Goal: Navigation & Orientation: Find specific page/section

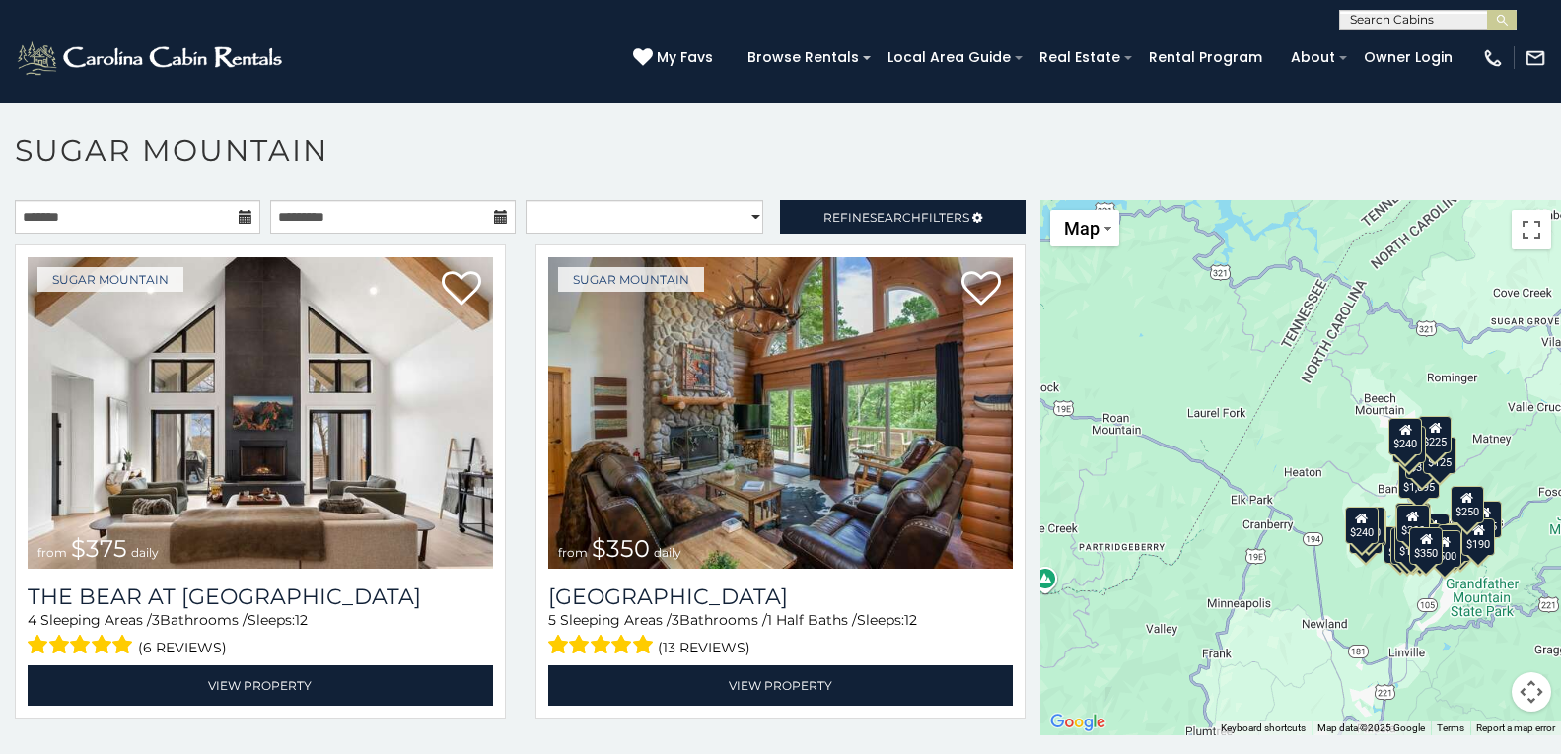
scroll to position [11, 0]
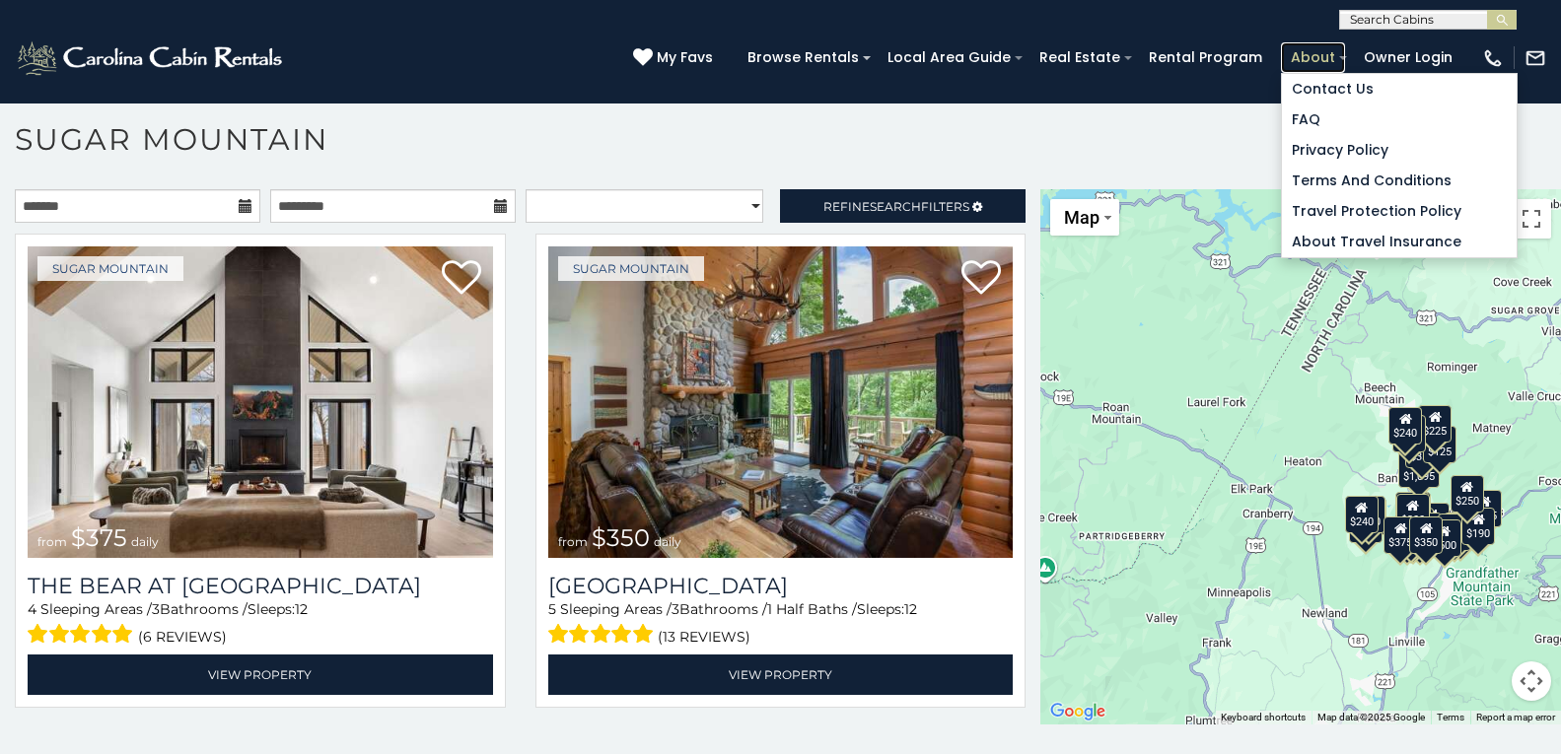
click at [1298, 55] on link "About" at bounding box center [1313, 57] width 64 height 31
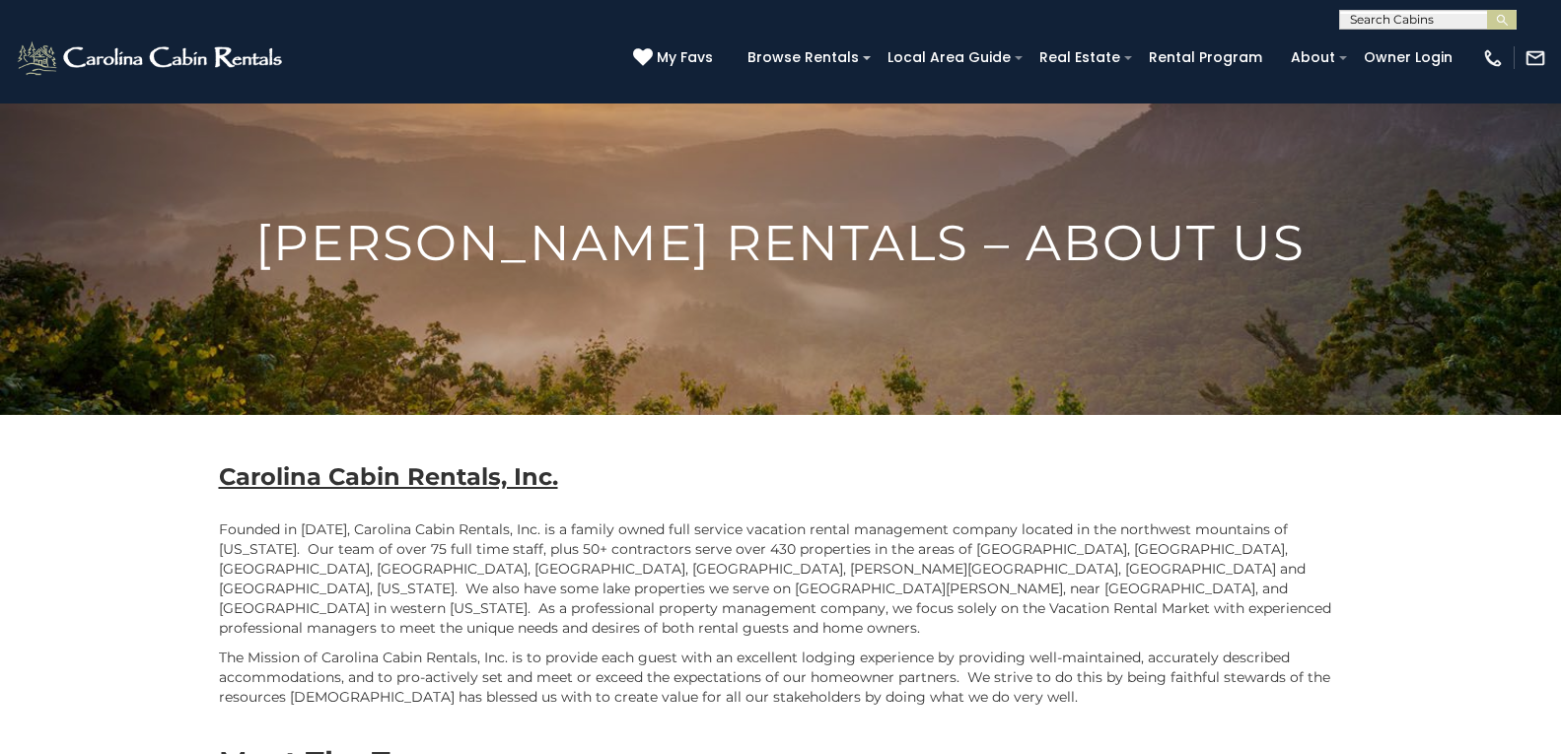
scroll to position [56, 0]
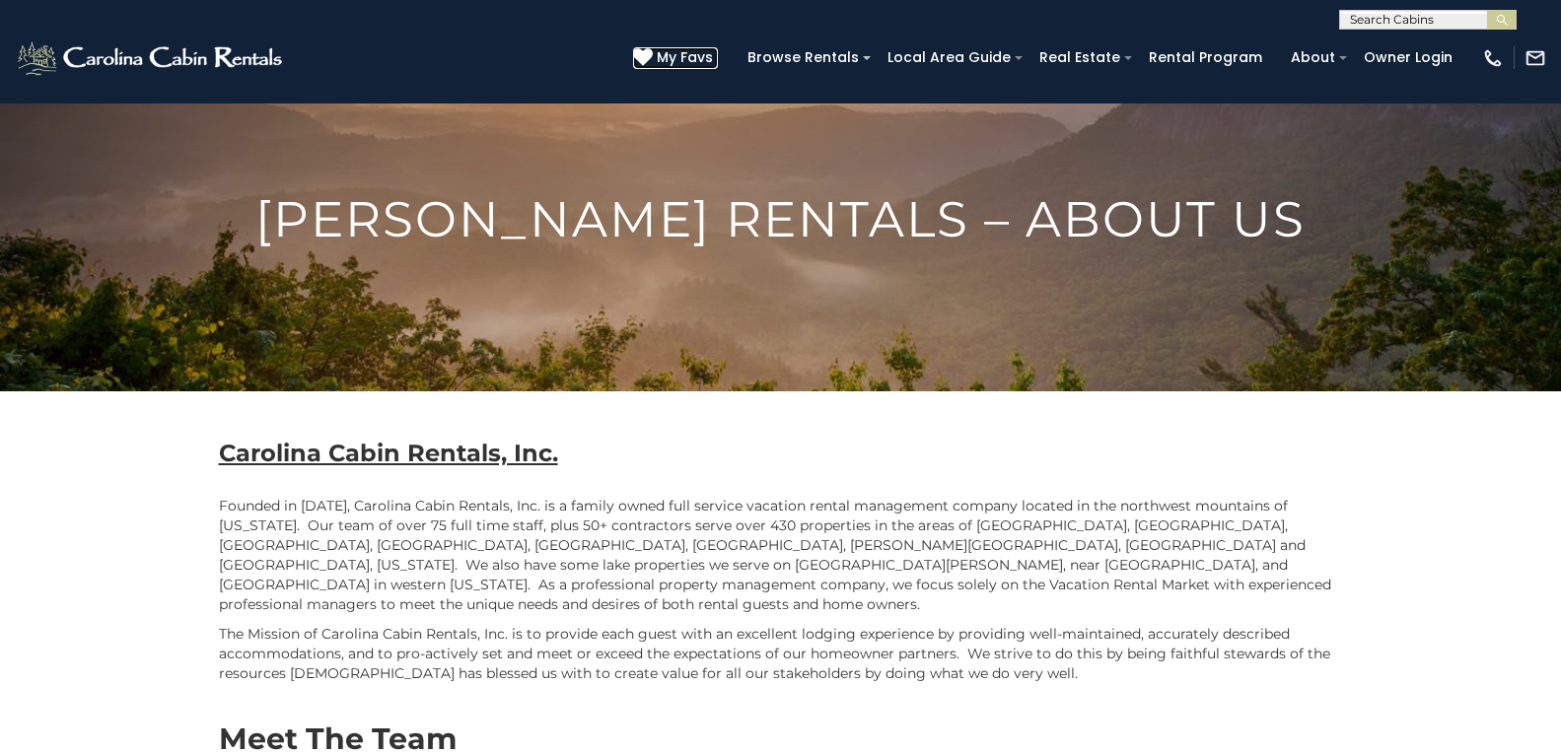
click at [671, 50] on span "My Favs" at bounding box center [685, 57] width 56 height 21
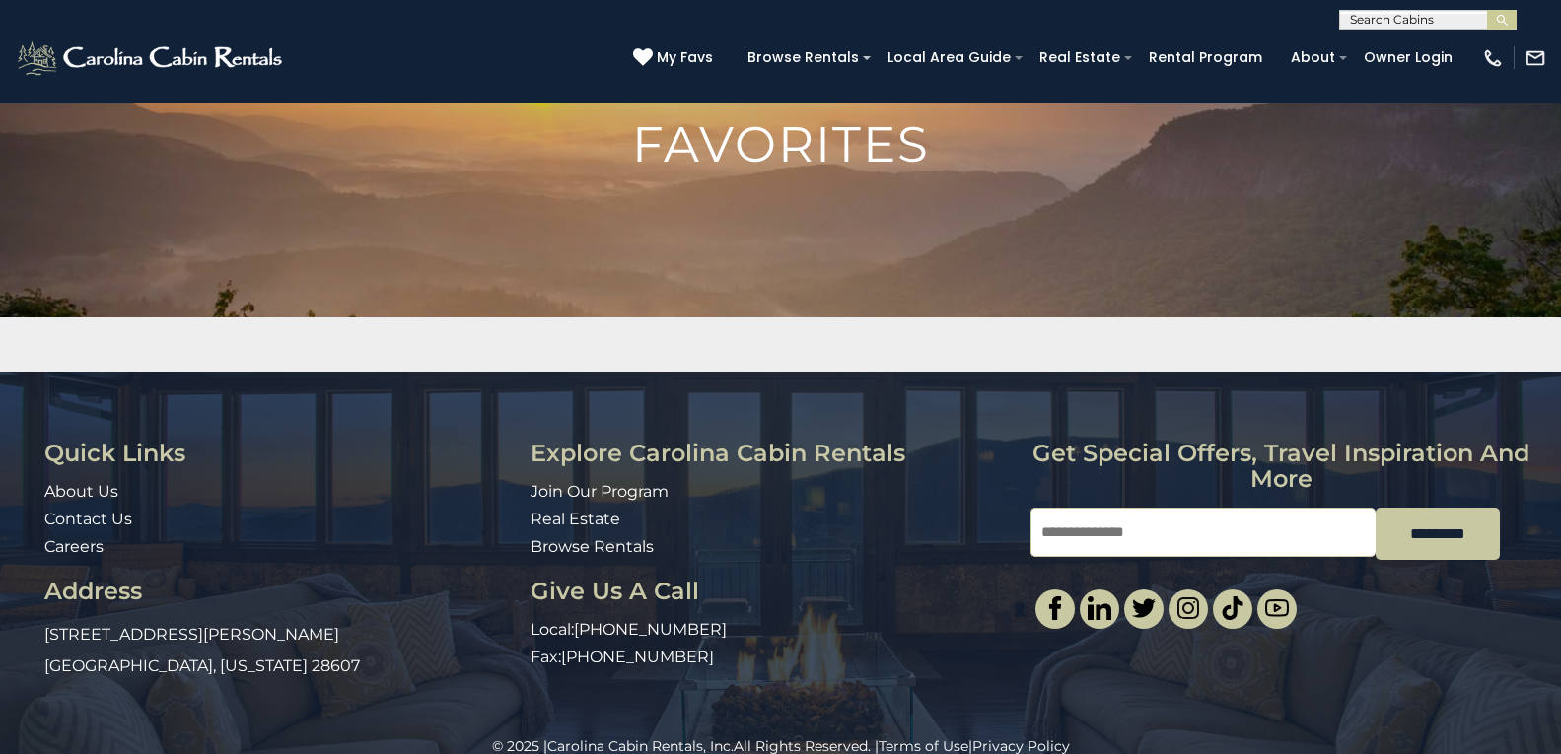
scroll to position [162, 0]
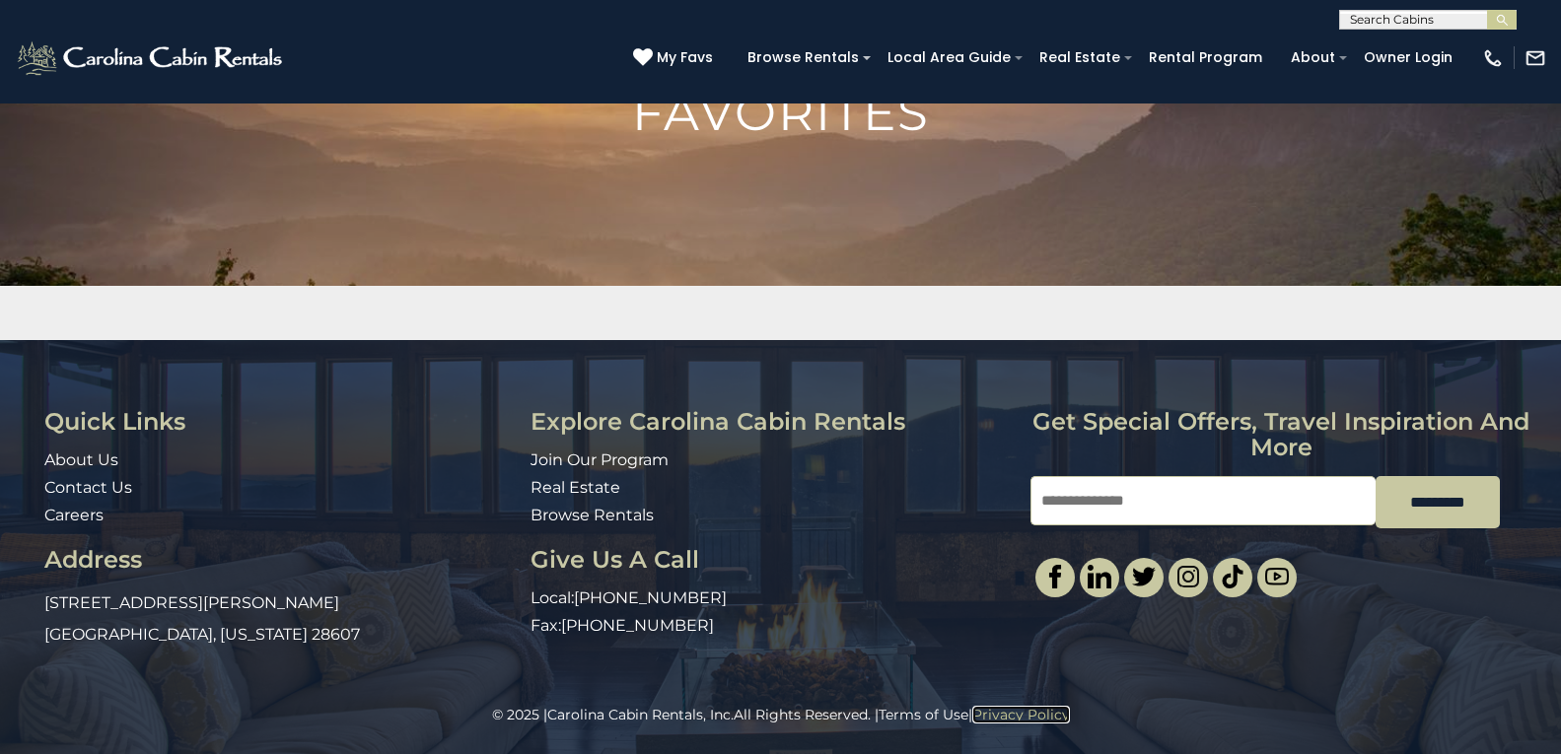
click at [985, 711] on link "Privacy Policy" at bounding box center [1021, 715] width 98 height 18
